Goal: Transaction & Acquisition: Purchase product/service

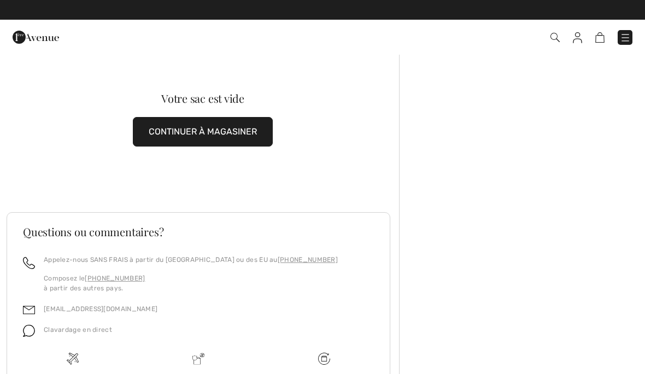
click at [551, 39] on img at bounding box center [555, 37] width 9 height 9
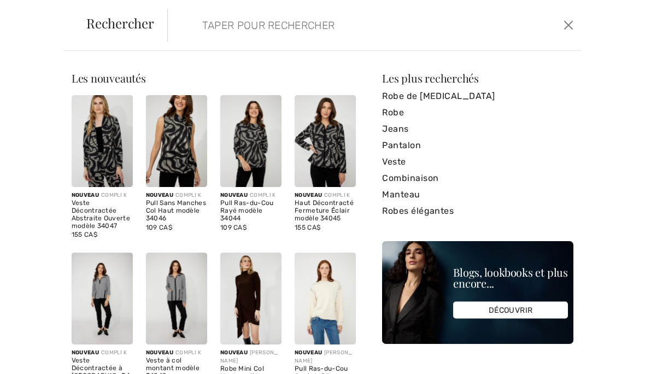
click at [303, 31] on input "search" at bounding box center [331, 25] width 275 height 33
type input "25"
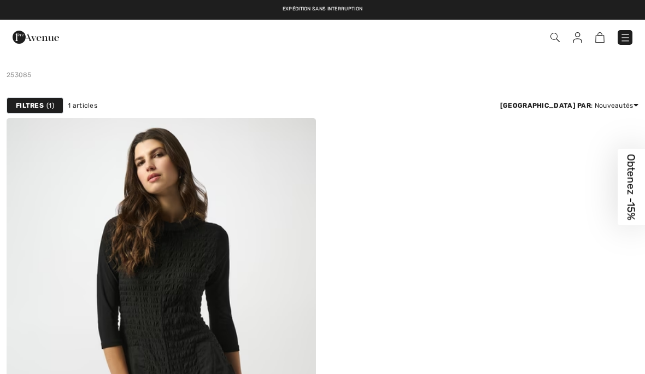
checkbox input "true"
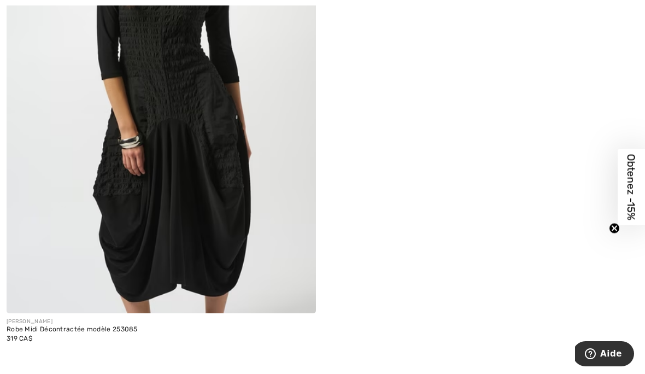
scroll to position [268, 0]
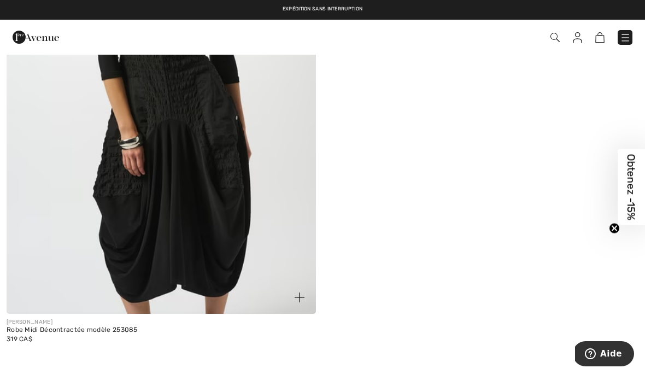
click at [141, 178] on img at bounding box center [161, 82] width 309 height 464
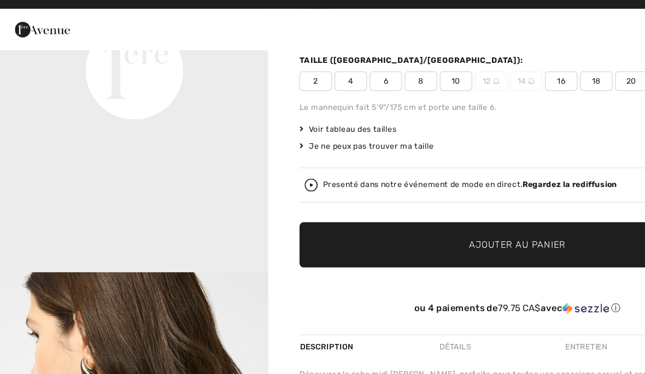
scroll to position [690, 0]
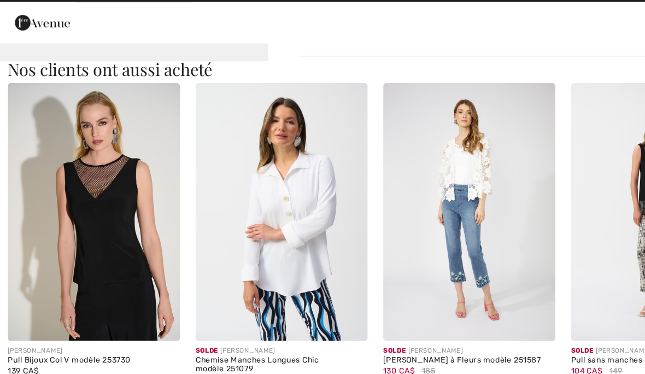
scroll to position [648, 0]
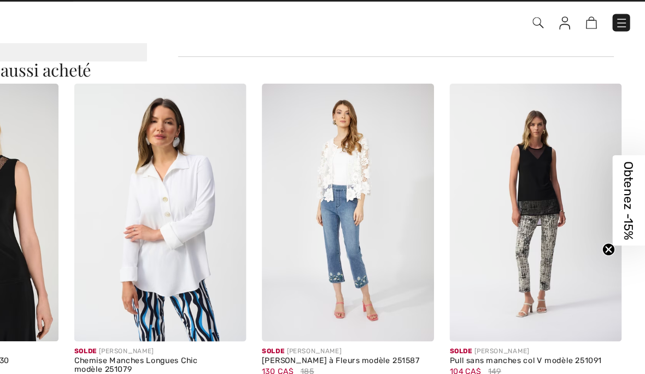
click at [481, 202] on img at bounding box center [553, 198] width 145 height 218
